Goal: Contribute content

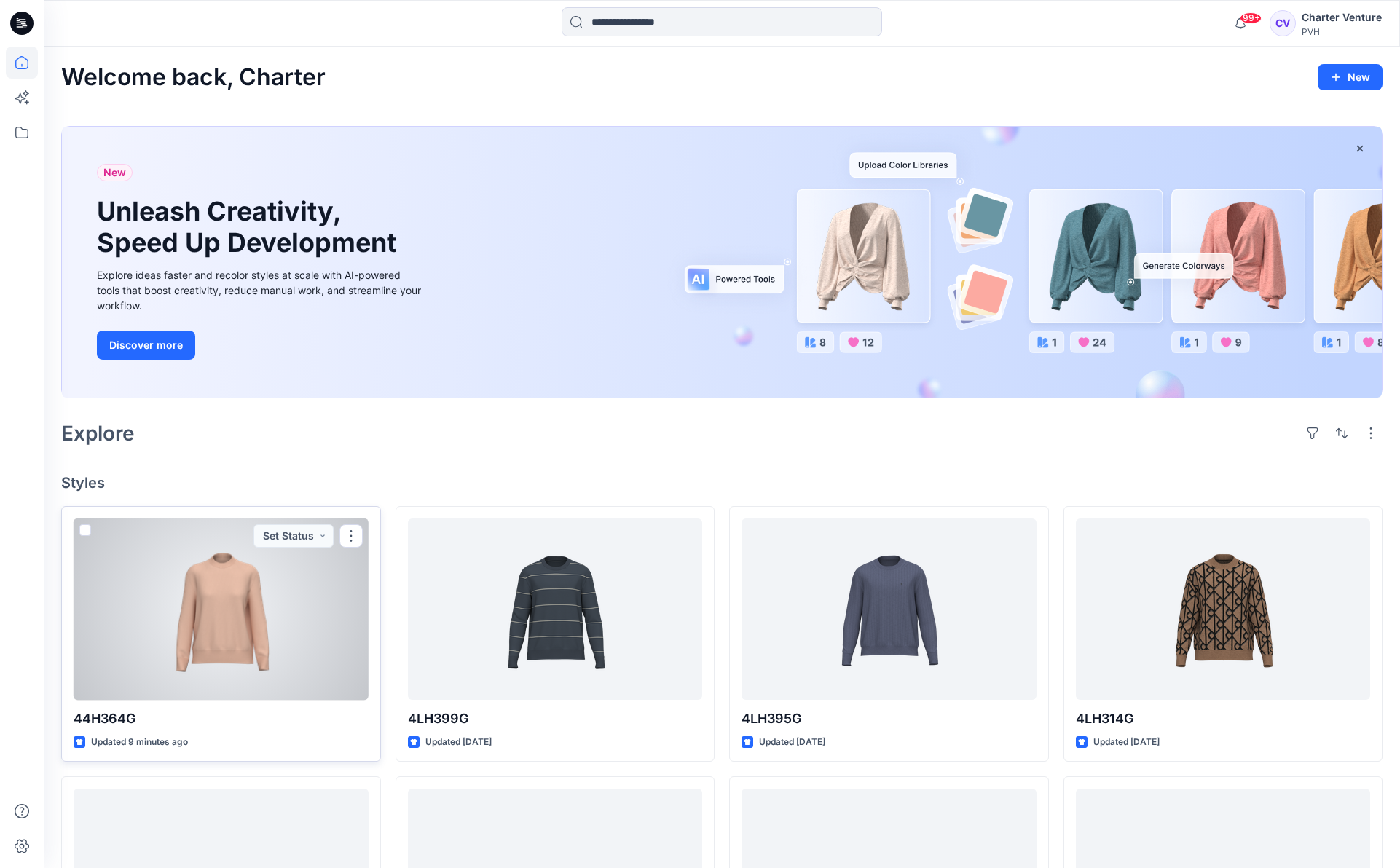
click at [218, 638] on div at bounding box center [221, 609] width 295 height 181
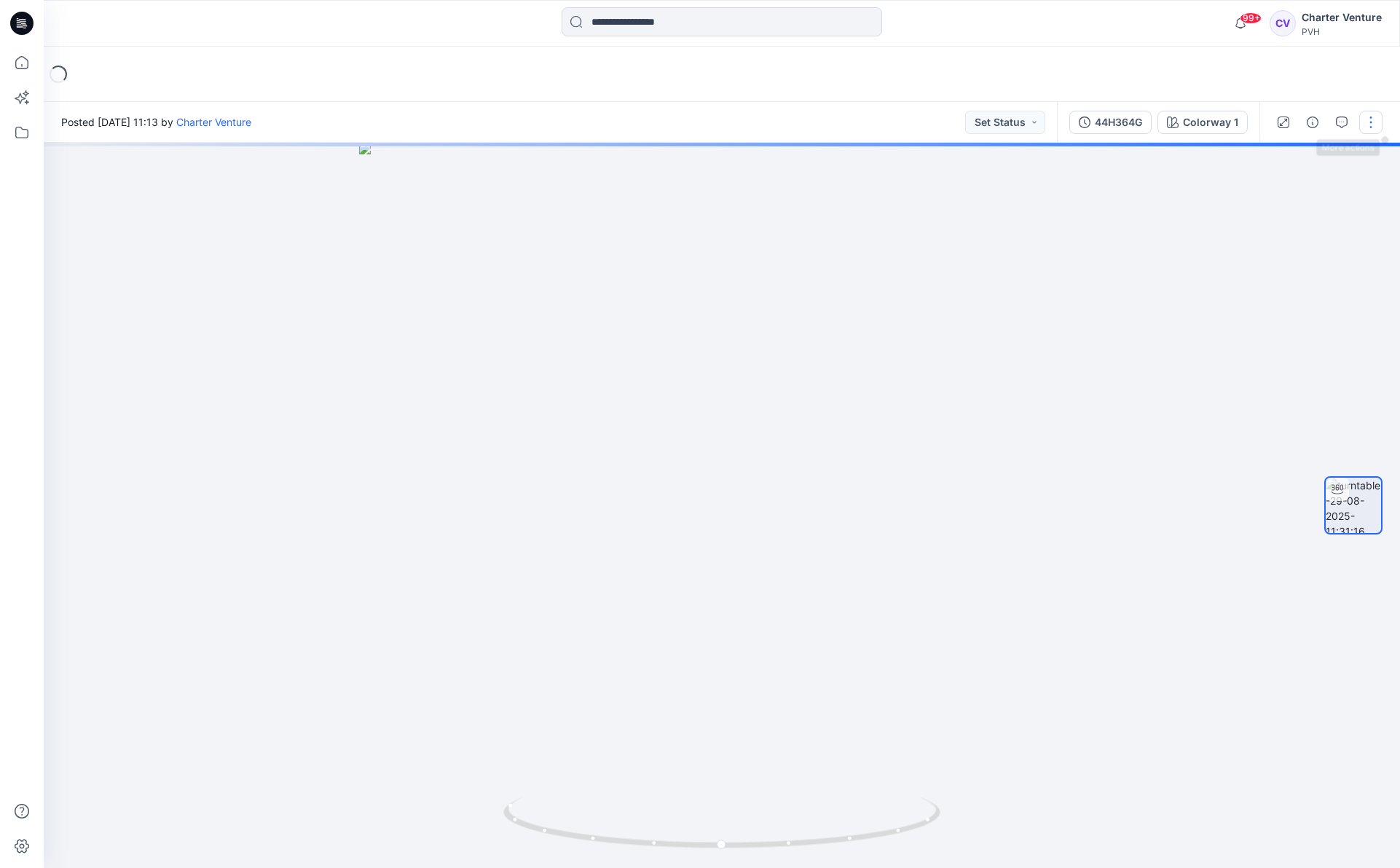
click at [1367, 122] on button "button" at bounding box center [1371, 123] width 23 height 23
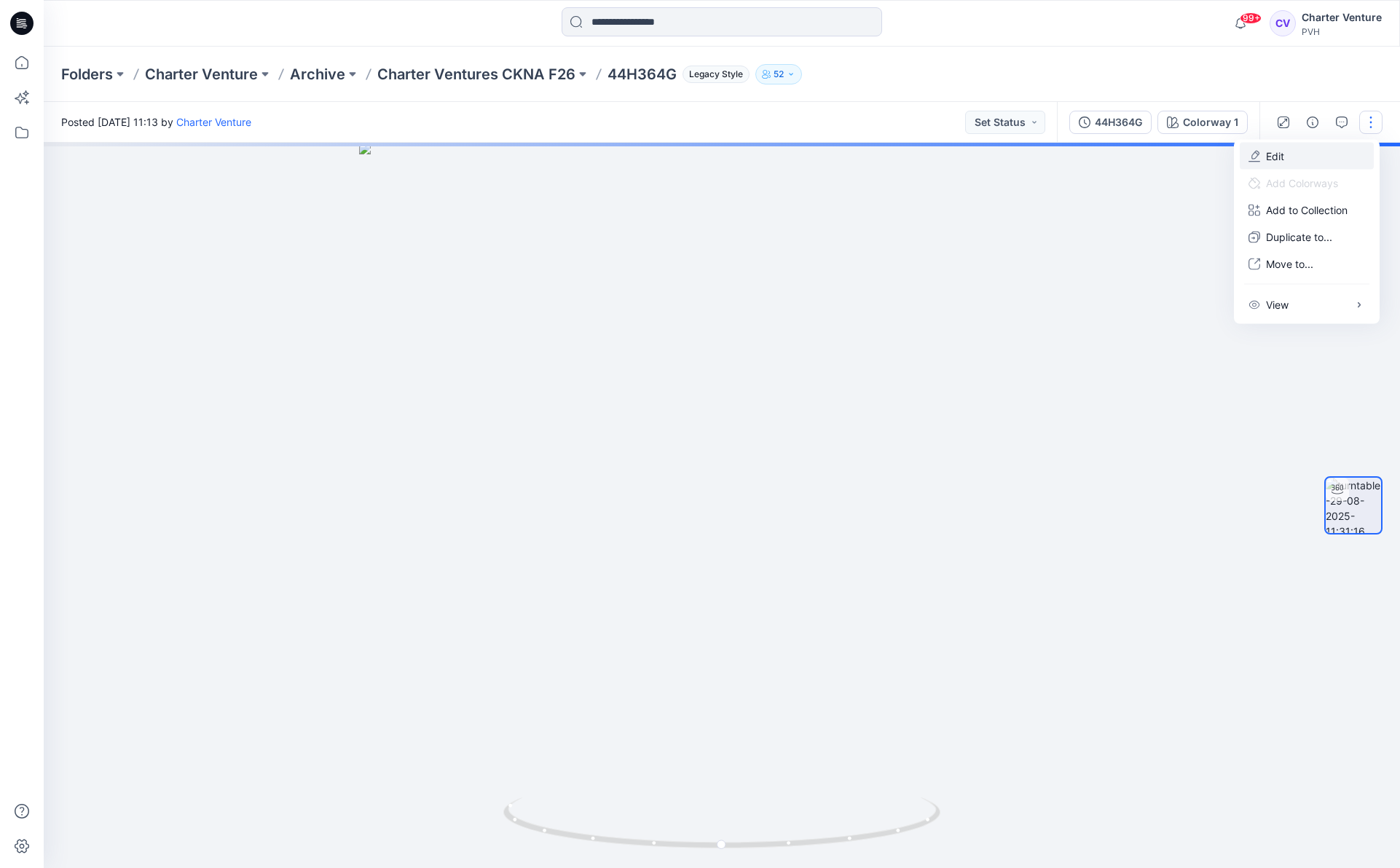
click at [1284, 161] on p "Edit" at bounding box center [1274, 156] width 18 height 16
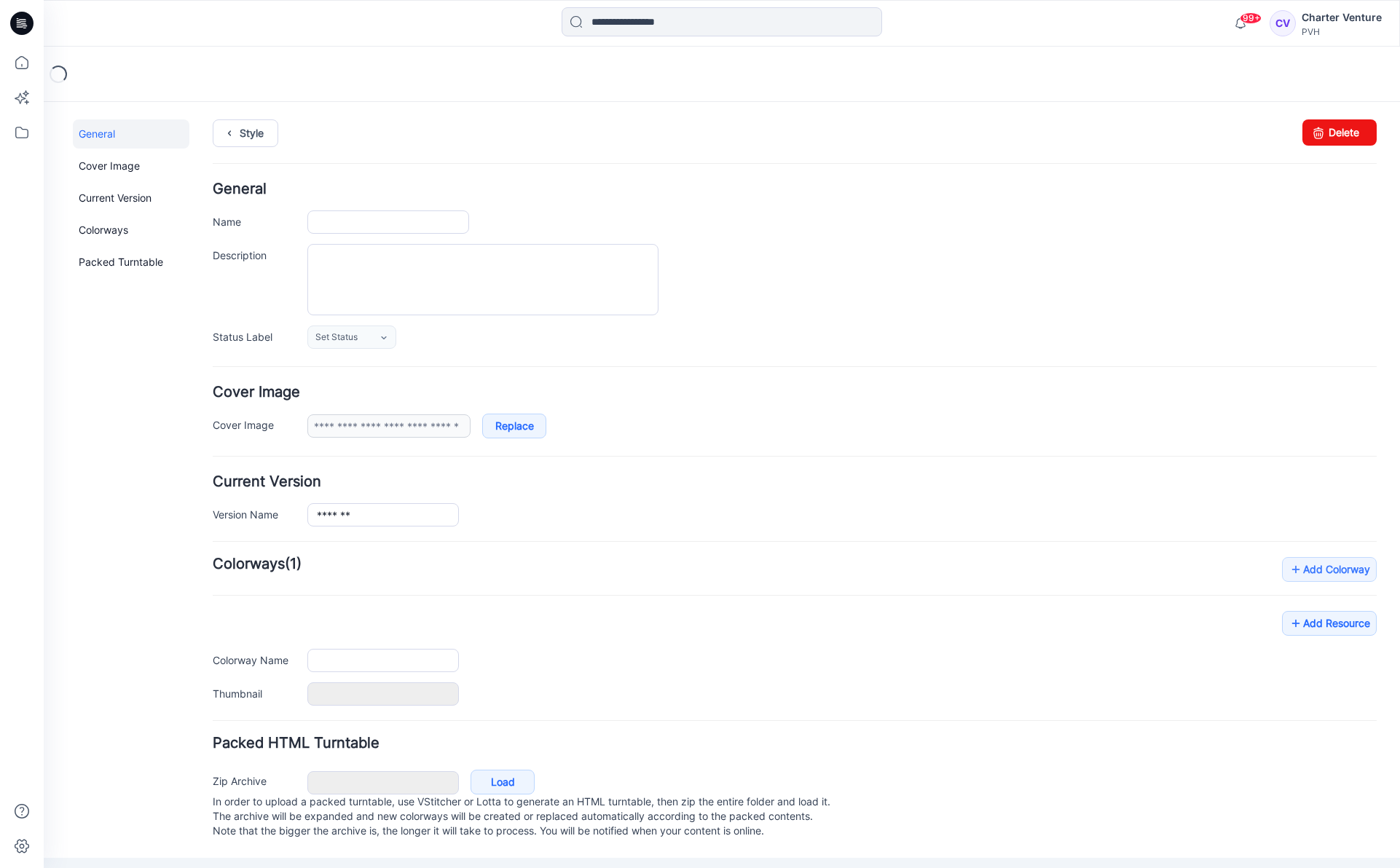
type input "*******"
type input "**********"
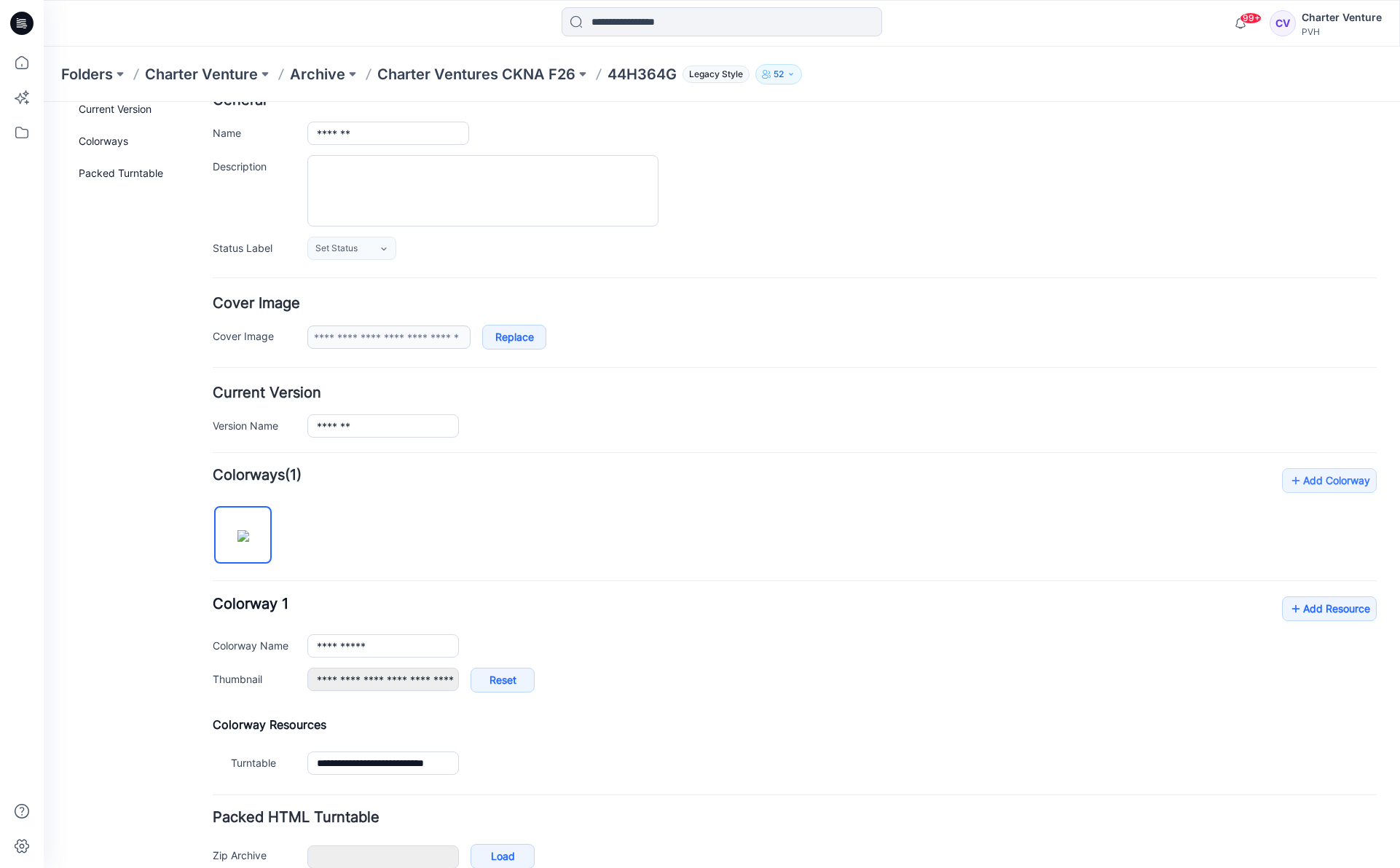
scroll to position [168, 0]
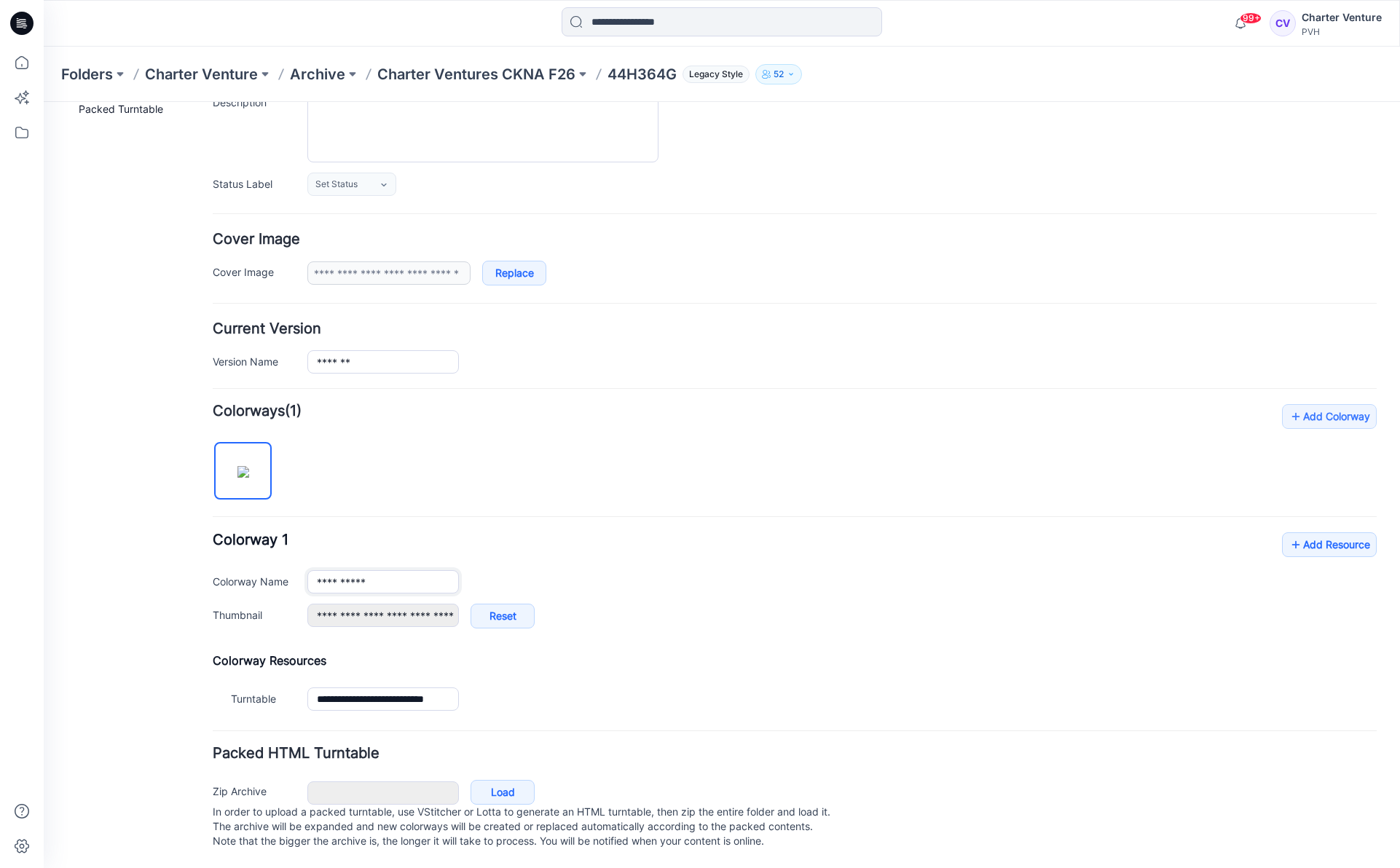
drag, startPoint x: 383, startPoint y: 564, endPoint x: 264, endPoint y: 565, distance: 119.0
click at [264, 570] on div "**********" at bounding box center [795, 582] width 1164 height 23
type input "***"
click at [1339, 538] on link "Add Resource" at bounding box center [1329, 545] width 95 height 25
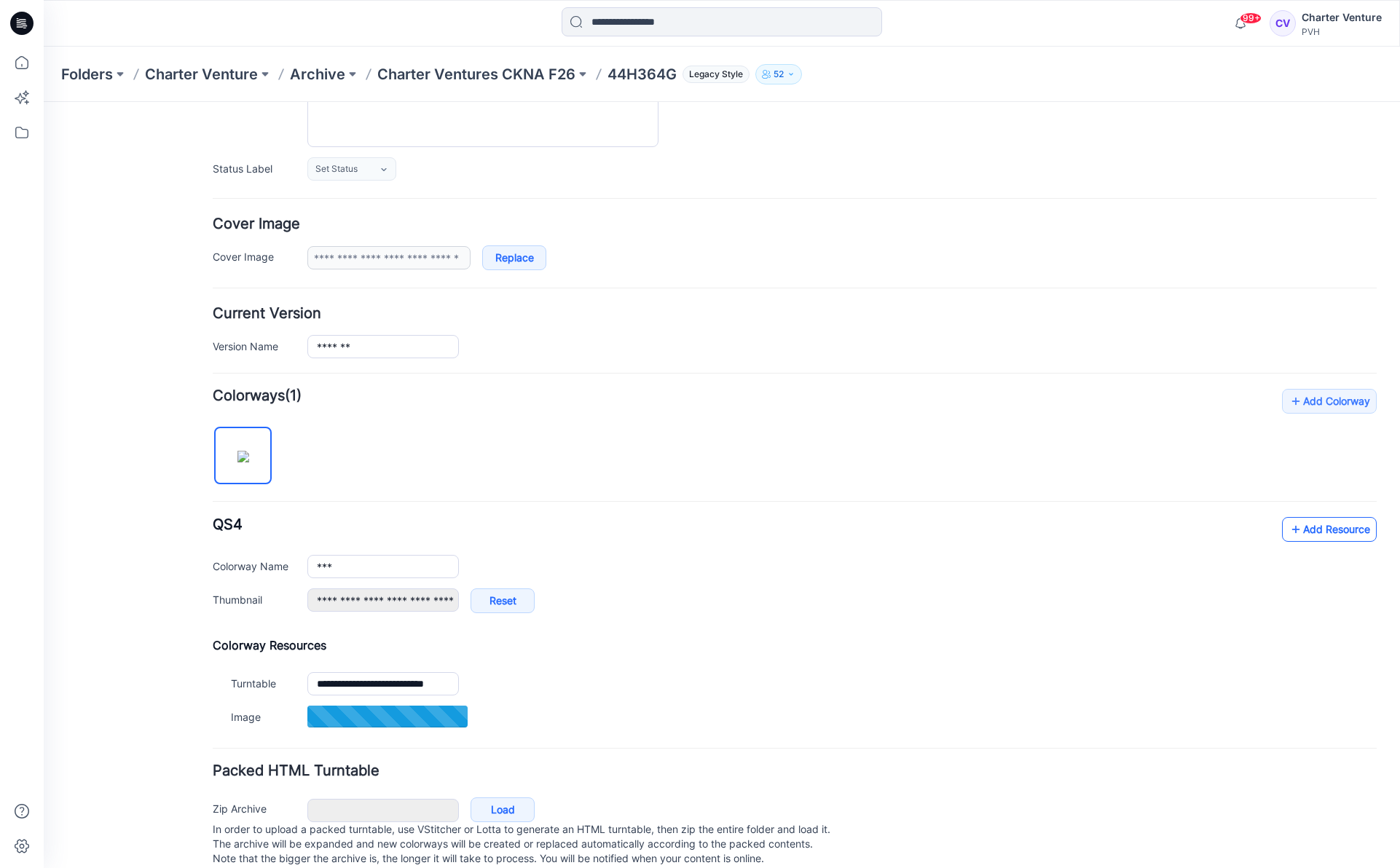
click at [1324, 527] on link "Add Resource" at bounding box center [1329, 530] width 95 height 25
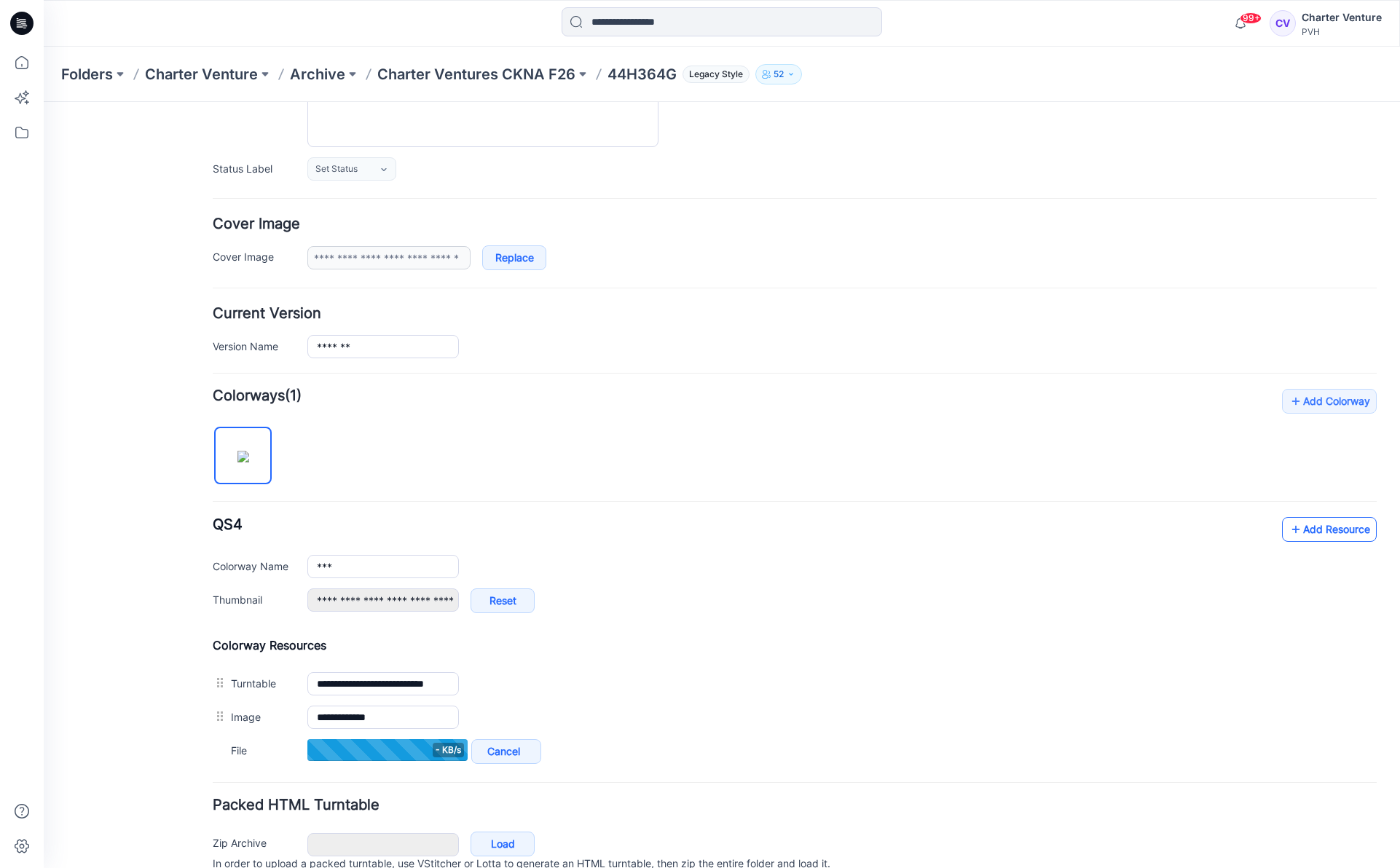
click at [1346, 533] on link "Add Resource" at bounding box center [1329, 530] width 95 height 25
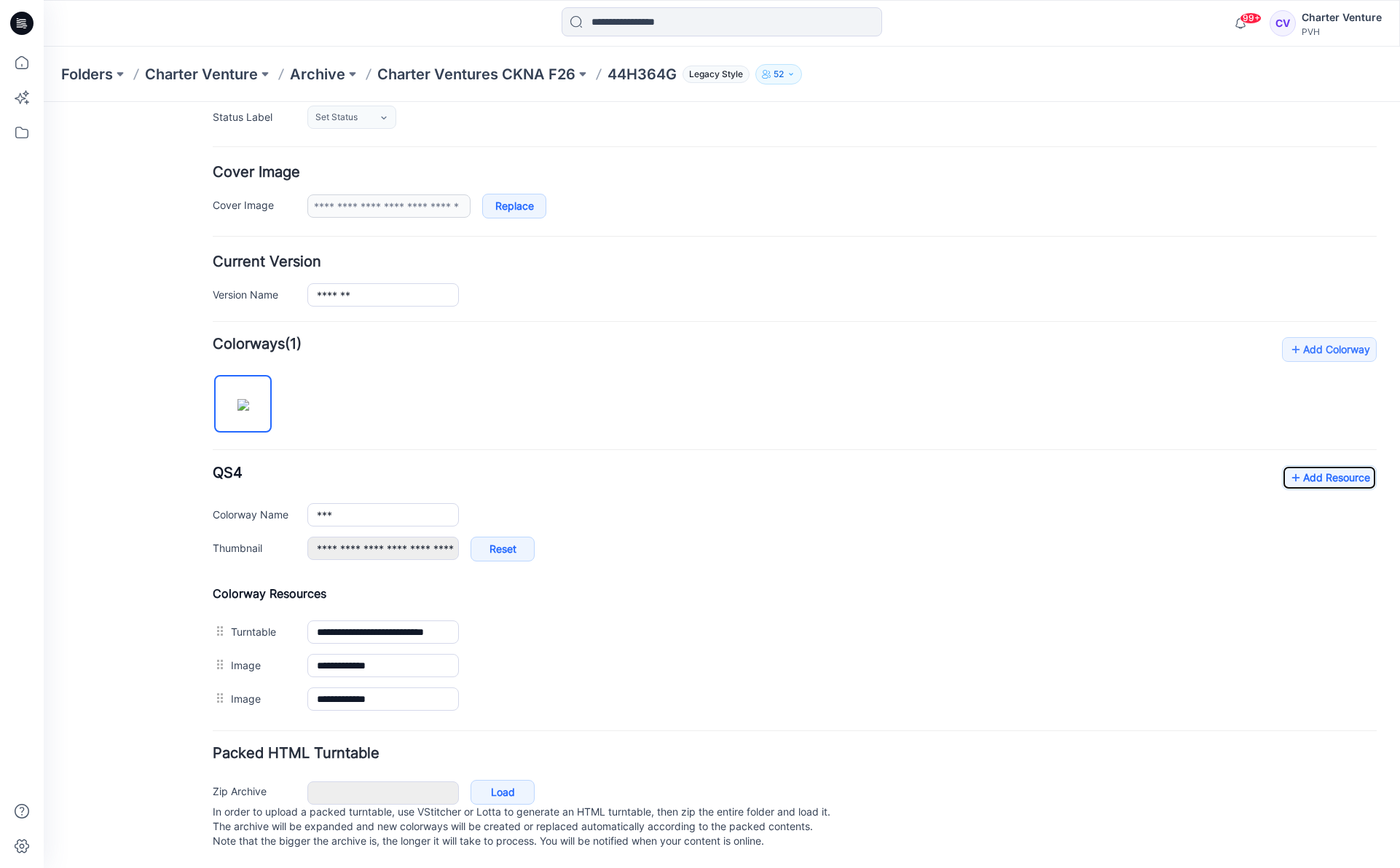
scroll to position [235, 0]
click at [1342, 466] on link "Add Resource" at bounding box center [1329, 478] width 95 height 25
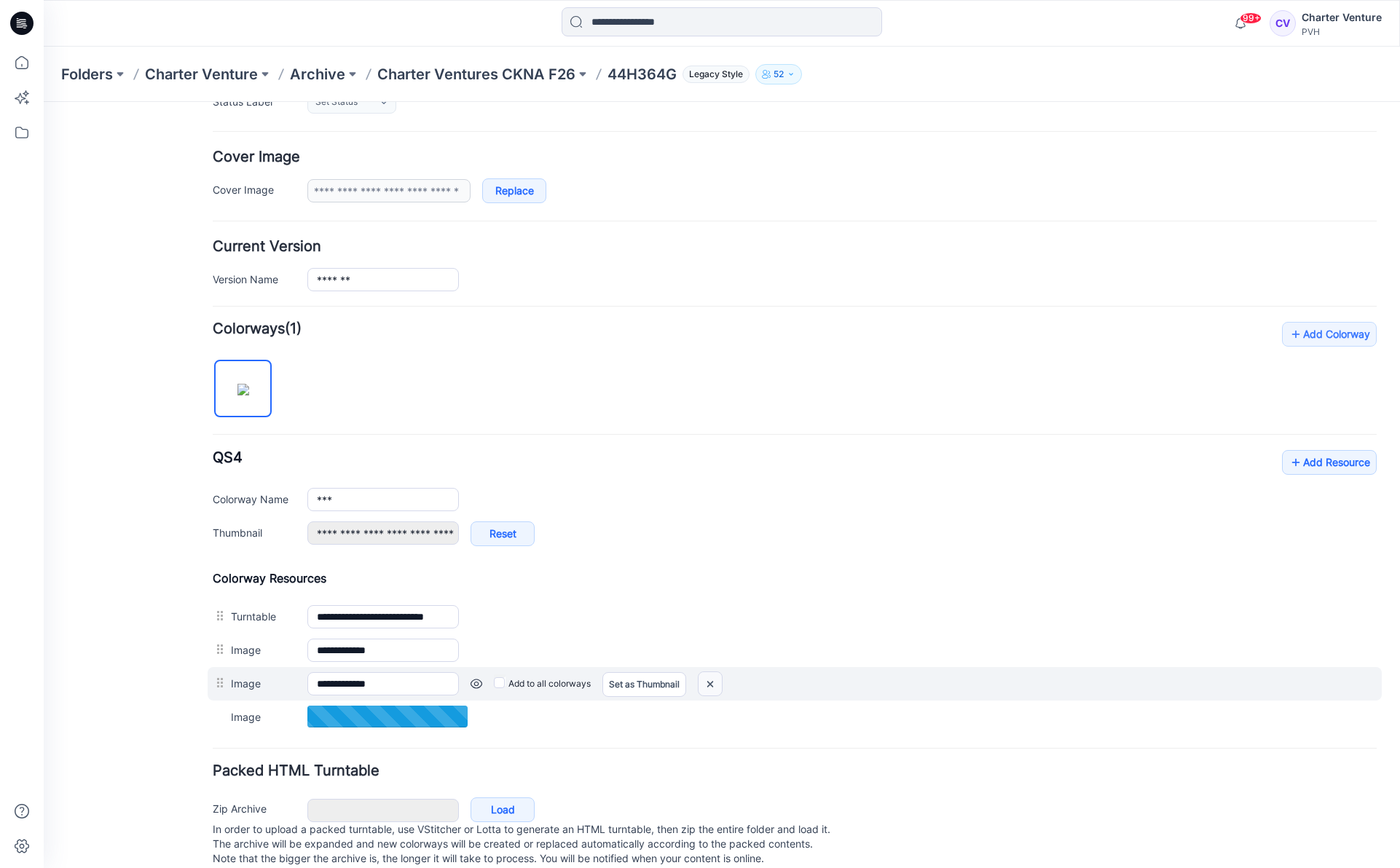
click at [44, 102] on img at bounding box center [44, 102] width 0 height 0
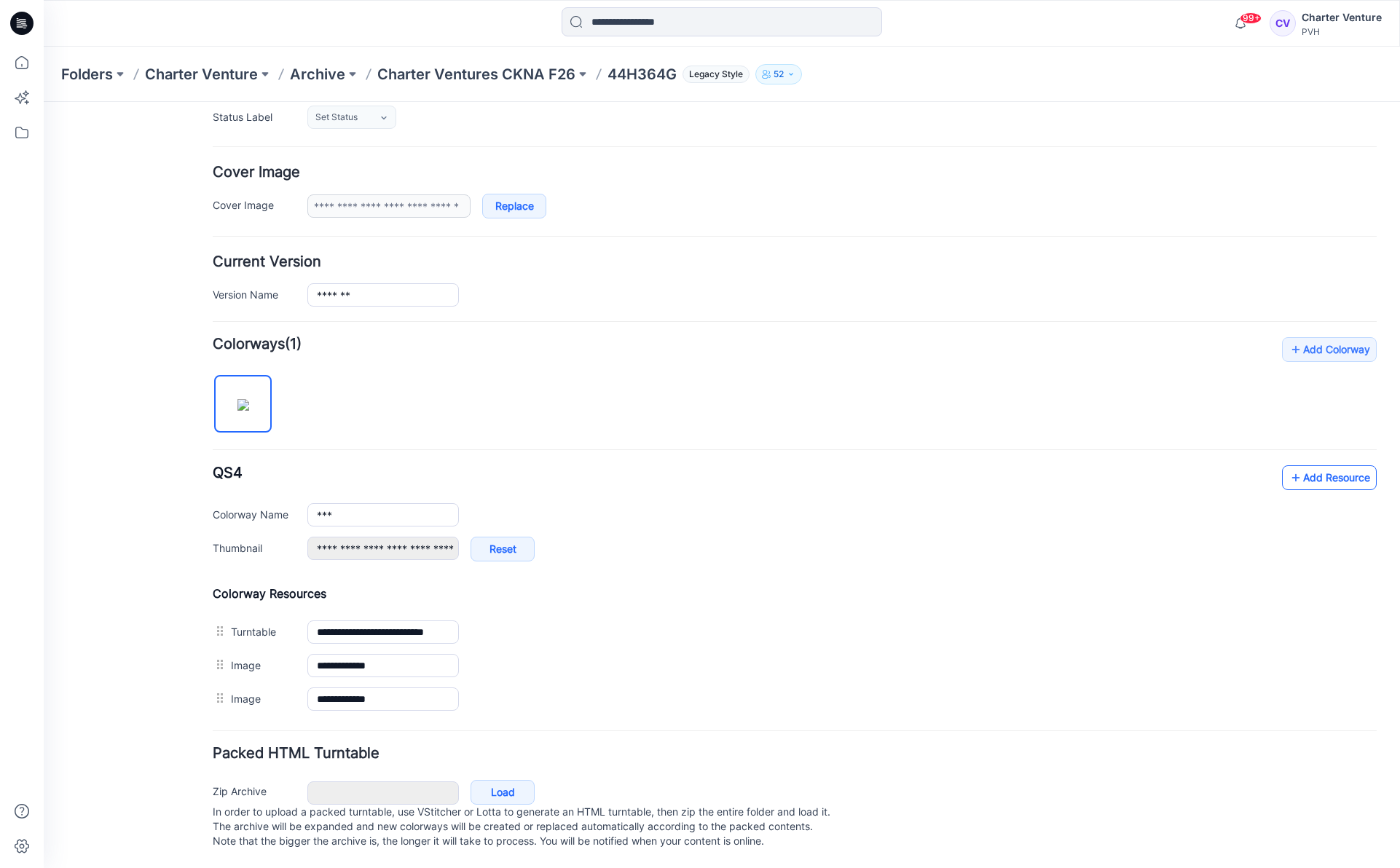
click at [1368, 466] on link "Add Resource" at bounding box center [1329, 478] width 95 height 25
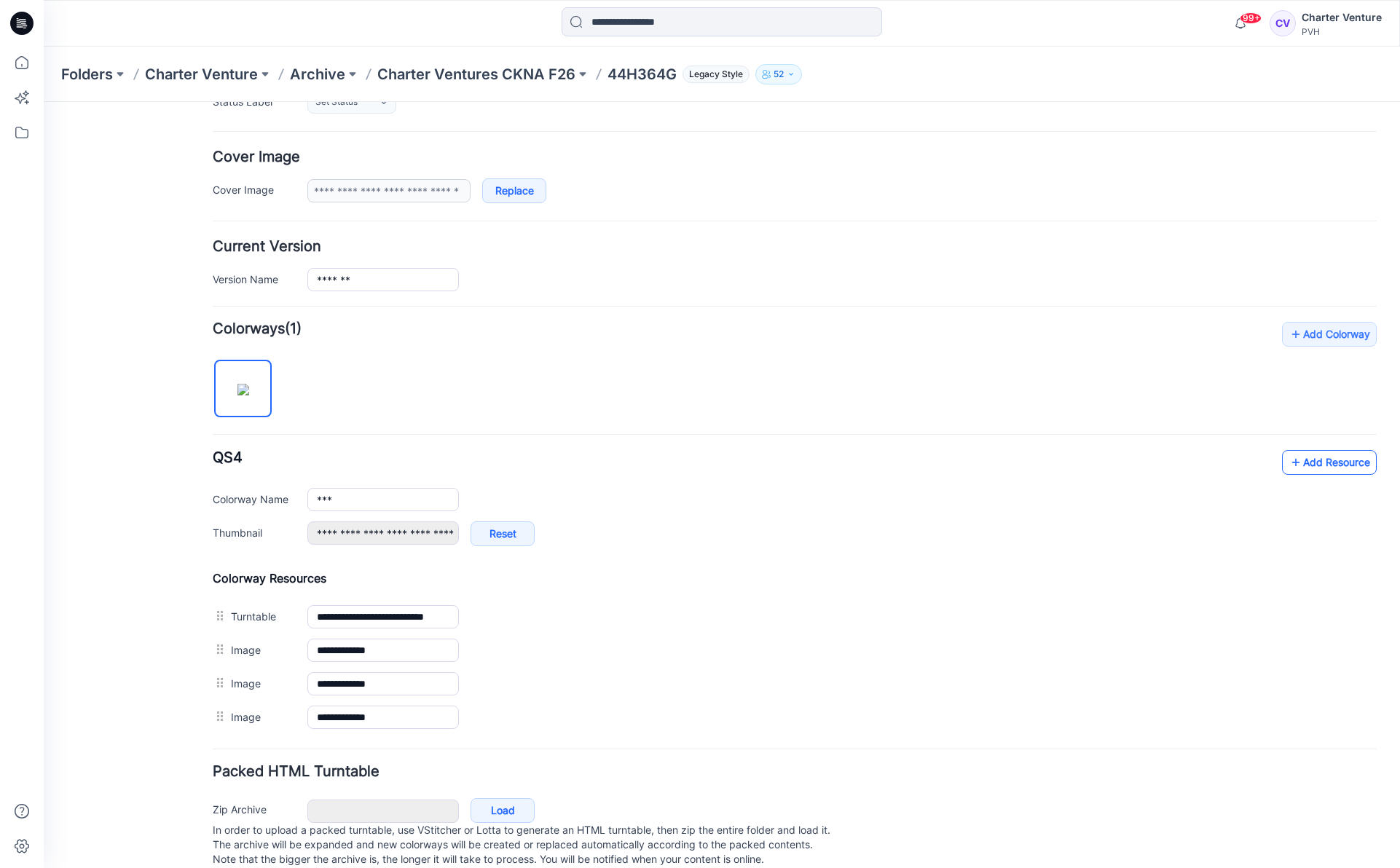
click at [1320, 463] on link "Add Resource" at bounding box center [1329, 463] width 95 height 25
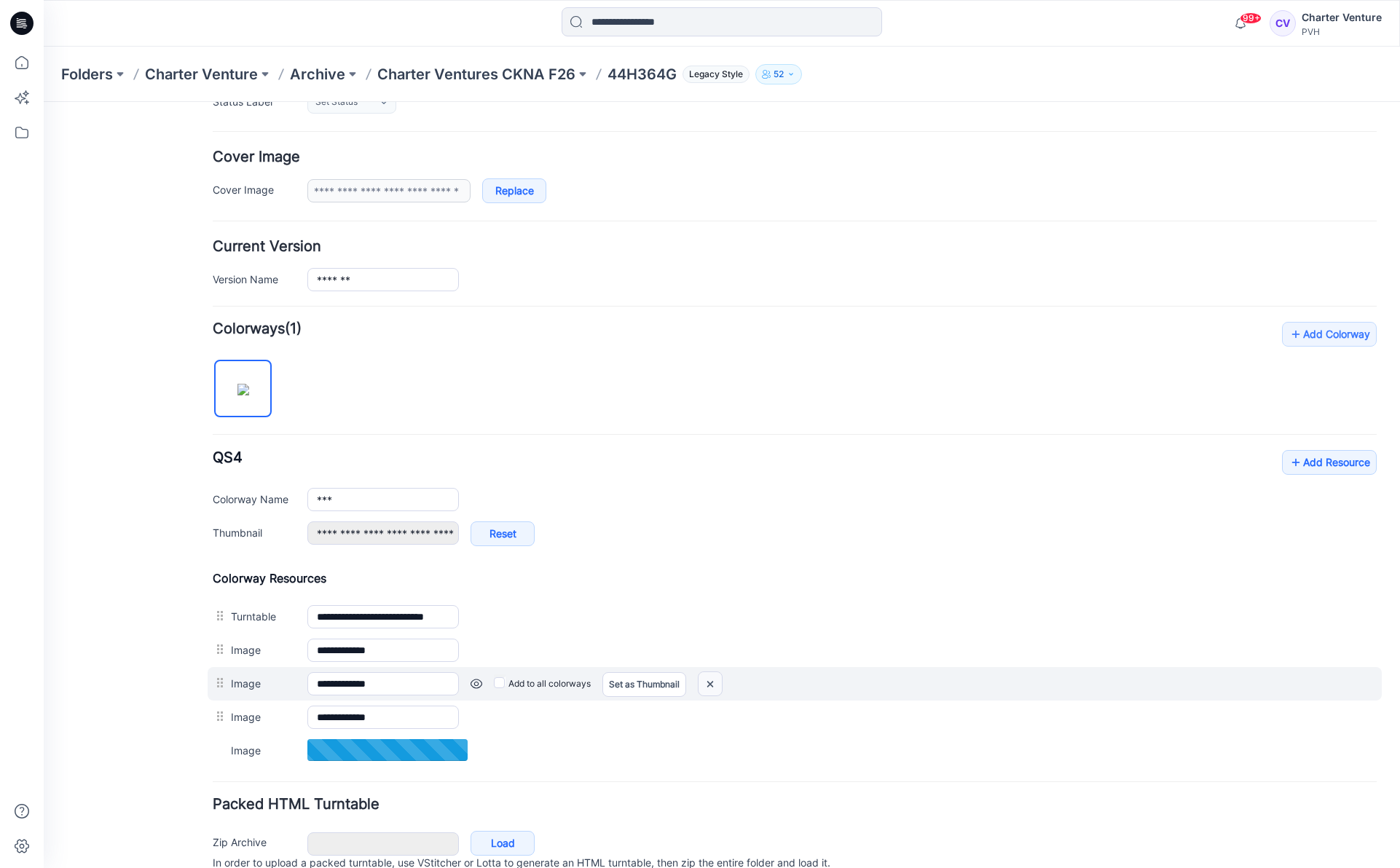
click at [44, 102] on img at bounding box center [44, 102] width 0 height 0
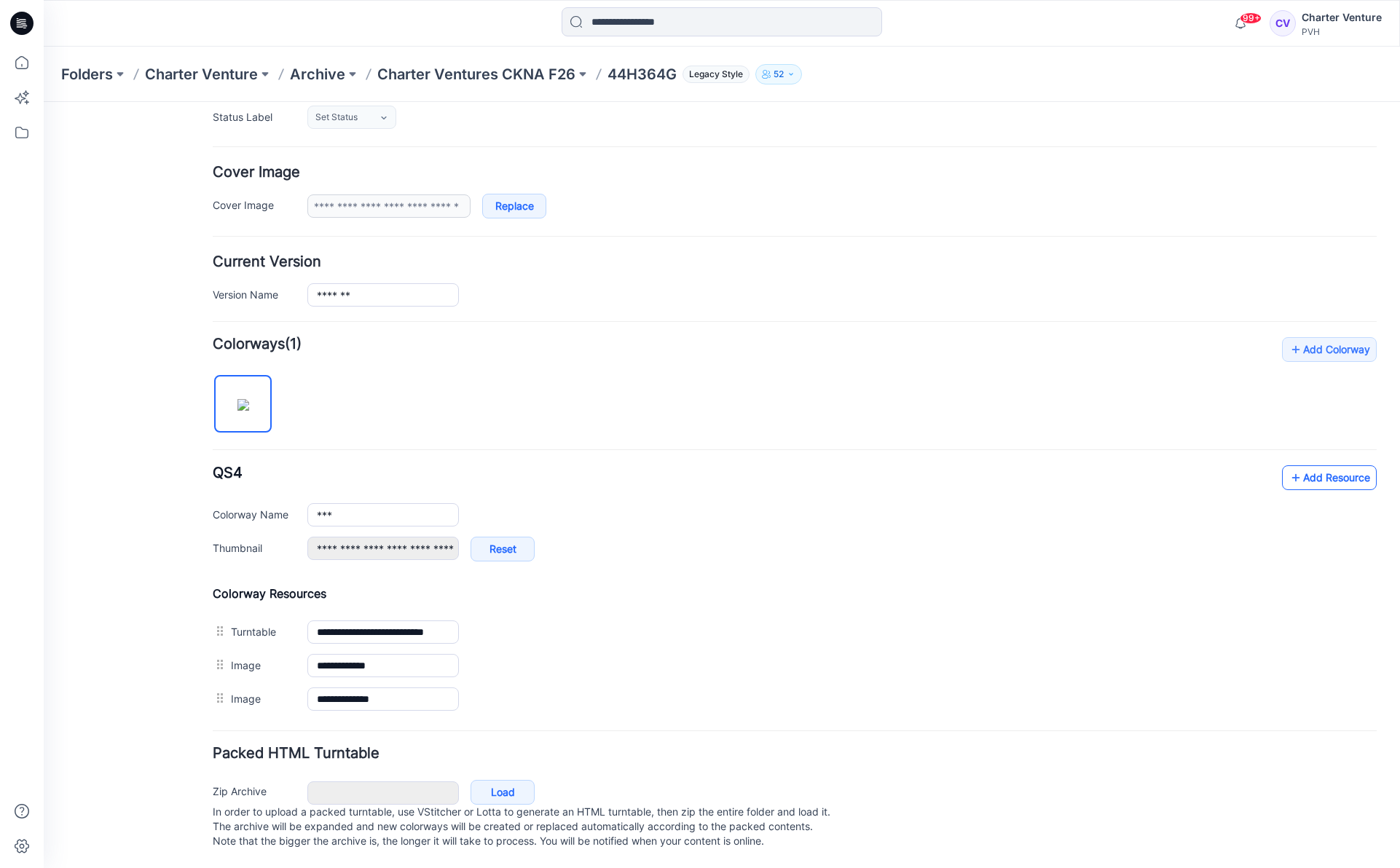
click at [1336, 468] on link "Add Resource" at bounding box center [1329, 478] width 95 height 25
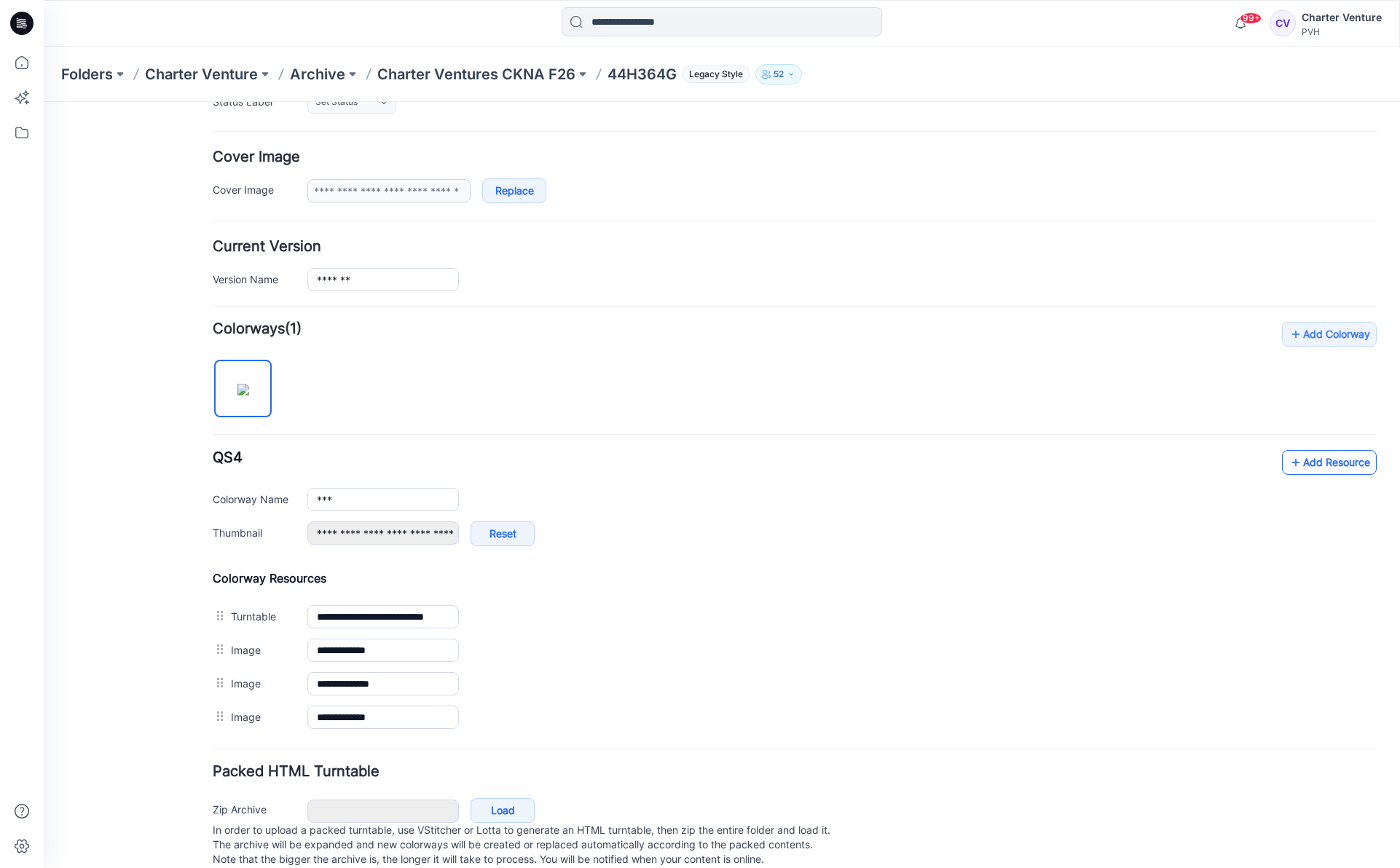
click at [1338, 466] on link "Add Resource" at bounding box center [1329, 463] width 95 height 25
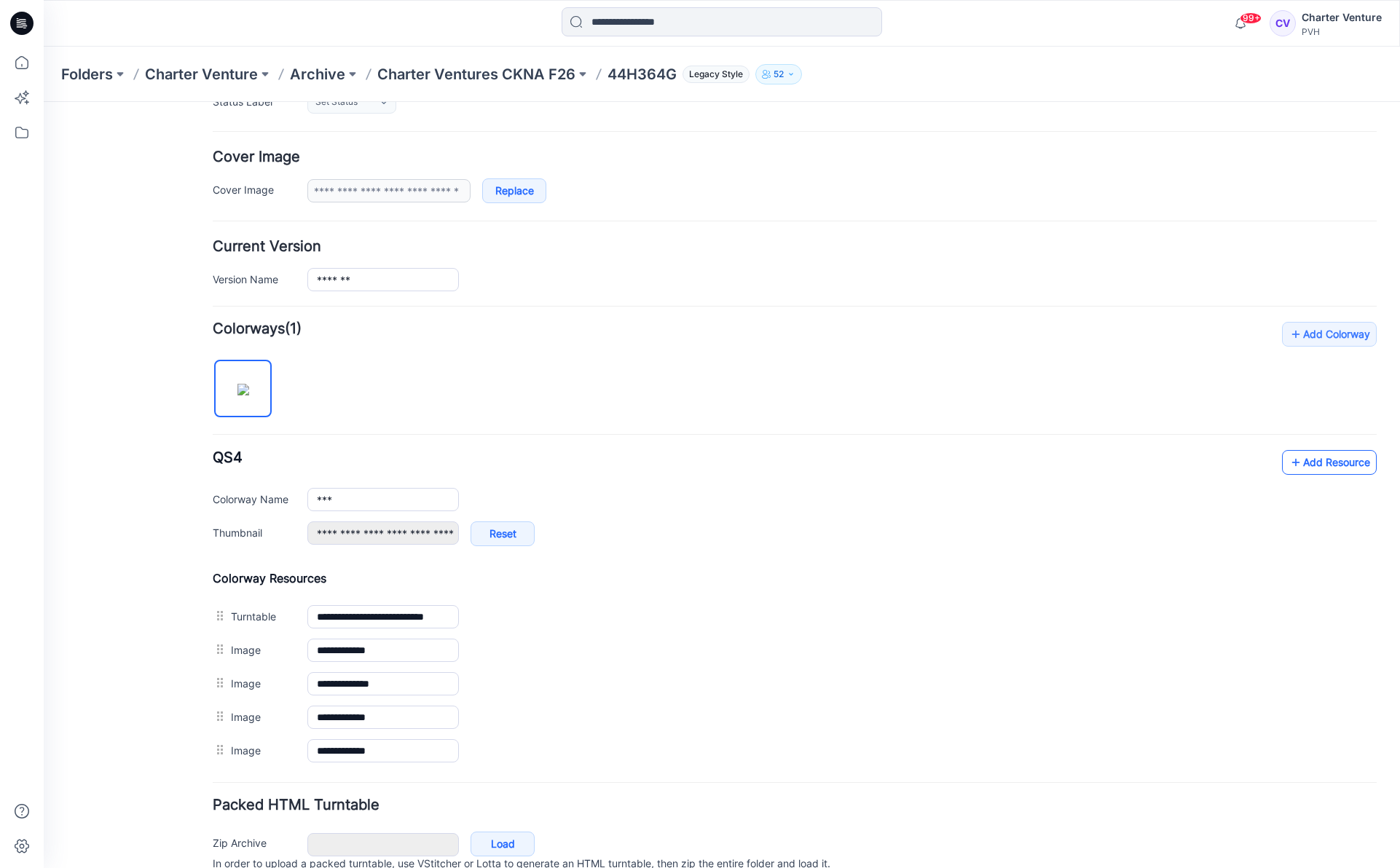
click at [1325, 470] on link "Add Resource" at bounding box center [1329, 463] width 95 height 25
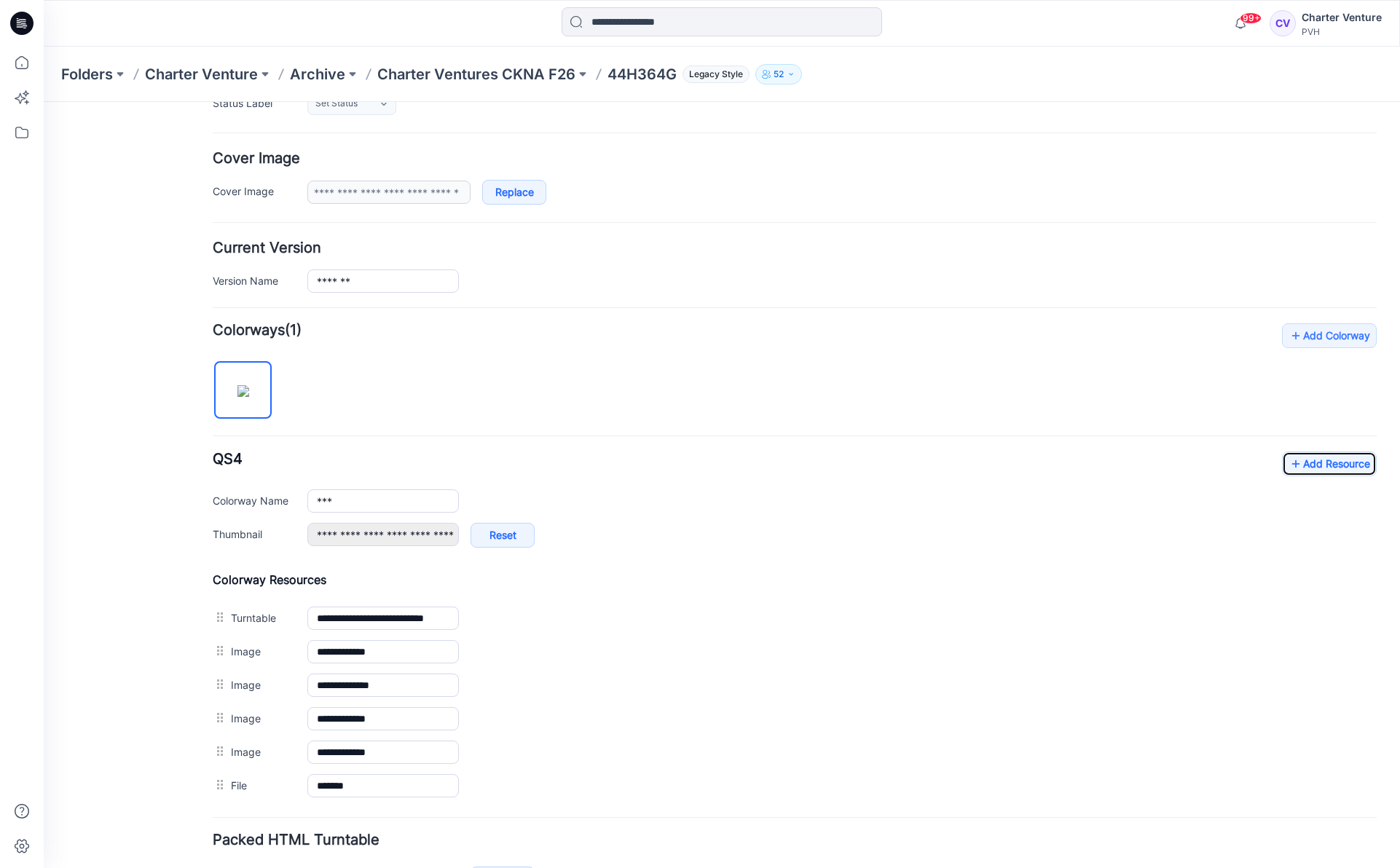
scroll to position [0, 0]
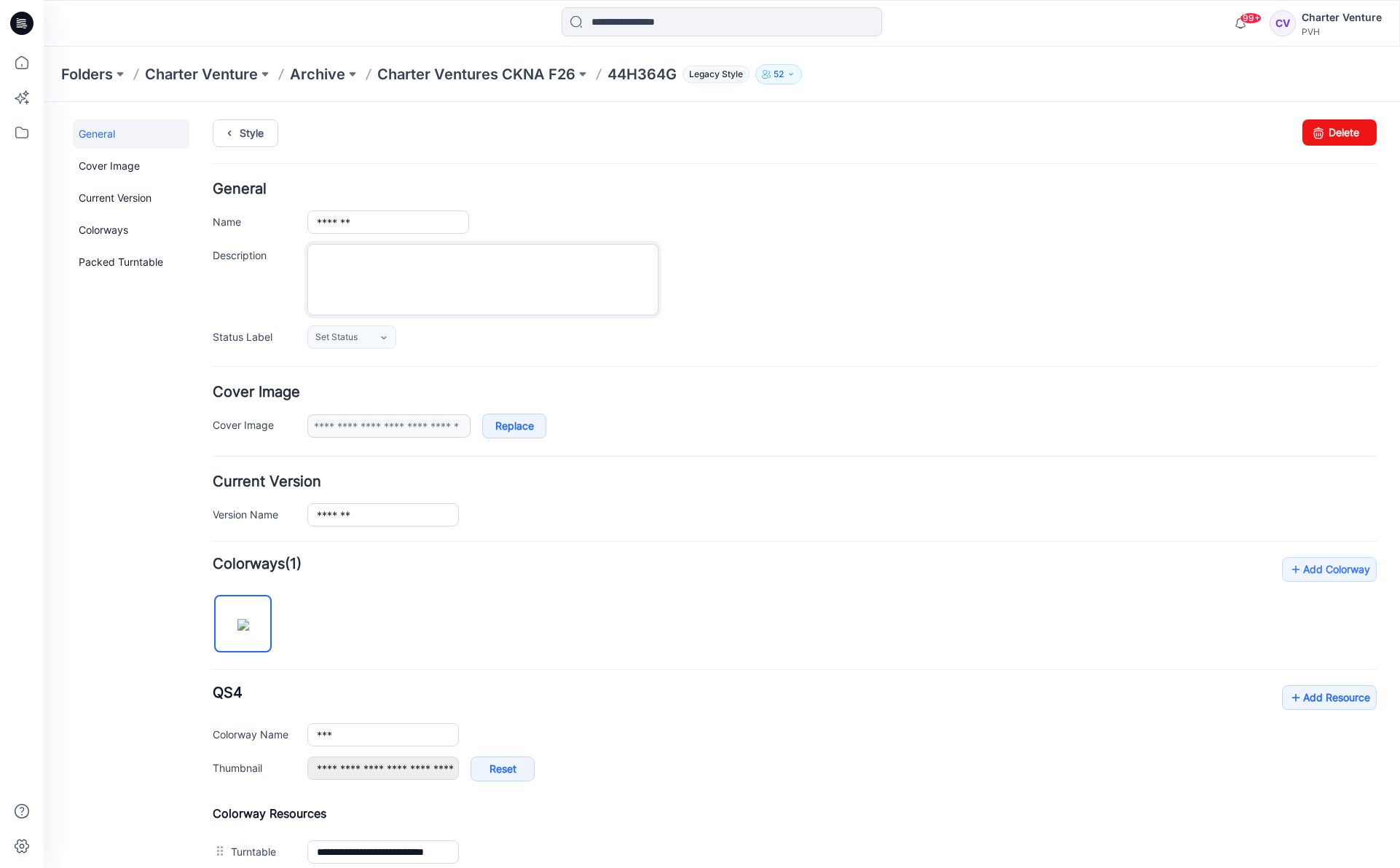
click at [511, 291] on textarea "Description" at bounding box center [482, 279] width 351 height 71
